Goal: Transaction & Acquisition: Subscribe to service/newsletter

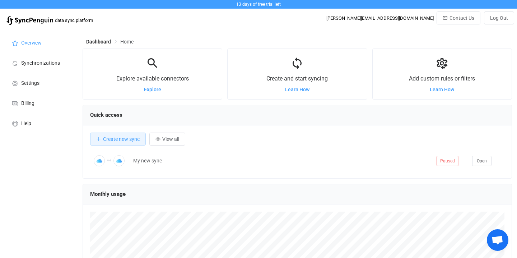
scroll to position [139, 429]
click at [27, 106] on span "Billing" at bounding box center [27, 104] width 13 height 6
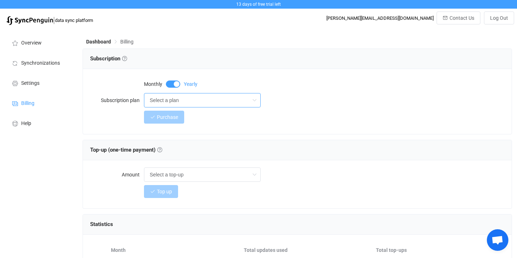
click at [232, 103] on input "Select a plan" at bounding box center [202, 100] width 117 height 14
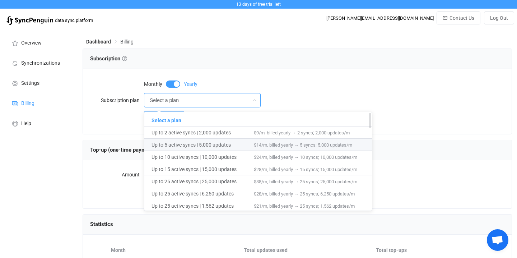
scroll to position [-1, 0]
click at [226, 135] on span "Up to 2 active syncs | 2,000 updates" at bounding box center [202, 132] width 102 height 12
type input "Up to 2 active syncs | 2,000 updates"
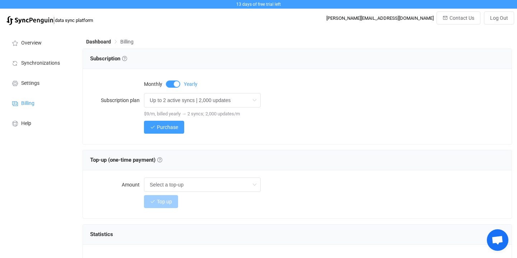
click at [170, 83] on span at bounding box center [173, 83] width 14 height 7
click at [254, 100] on icon at bounding box center [254, 100] width 9 height 14
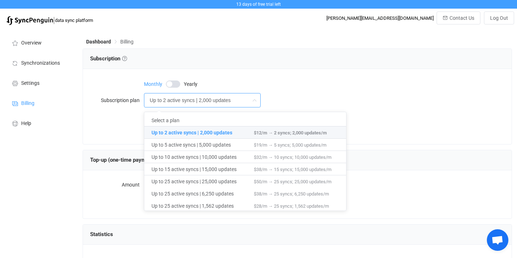
click at [254, 100] on icon at bounding box center [254, 100] width 9 height 14
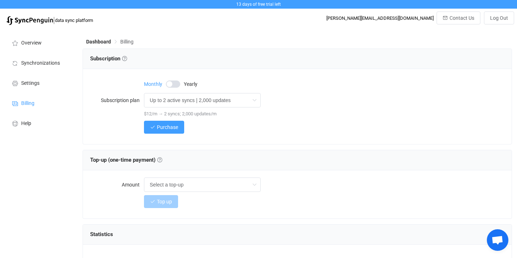
click at [181, 82] on div "Monthly Yearly" at bounding box center [170, 83] width 53 height 7
click at [179, 82] on span at bounding box center [173, 83] width 14 height 7
click at [173, 127] on span "Purchase" at bounding box center [167, 127] width 21 height 6
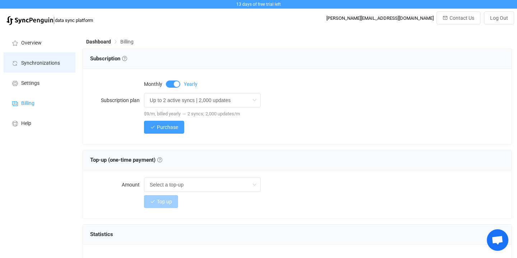
click at [45, 64] on span "Synchronizations" at bounding box center [40, 63] width 39 height 6
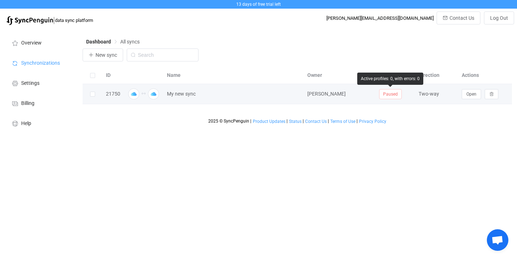
click at [387, 95] on span "Paused" at bounding box center [390, 94] width 23 height 10
